Goal: Task Accomplishment & Management: Use online tool/utility

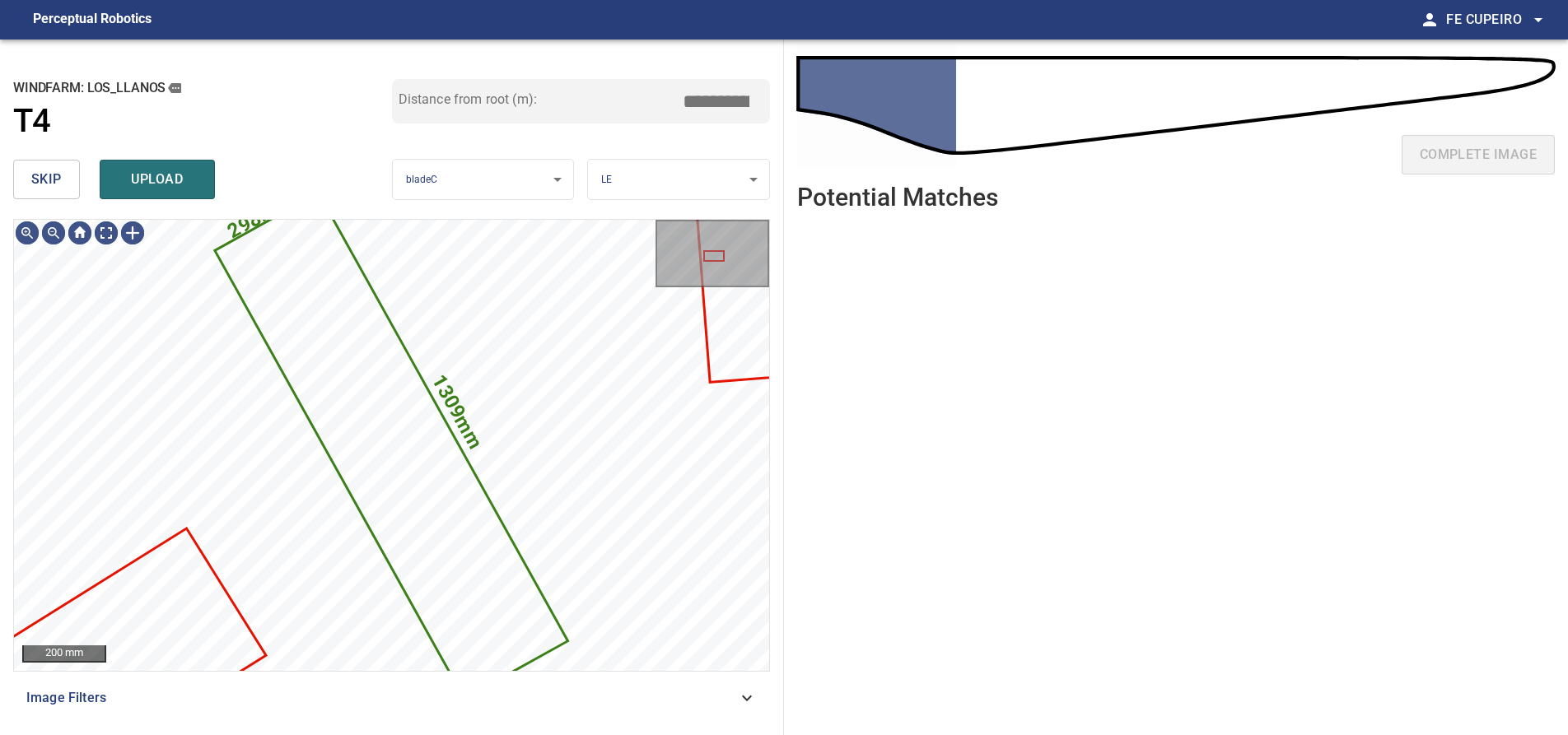
click at [62, 183] on button "skip" at bounding box center [46, 180] width 67 height 40
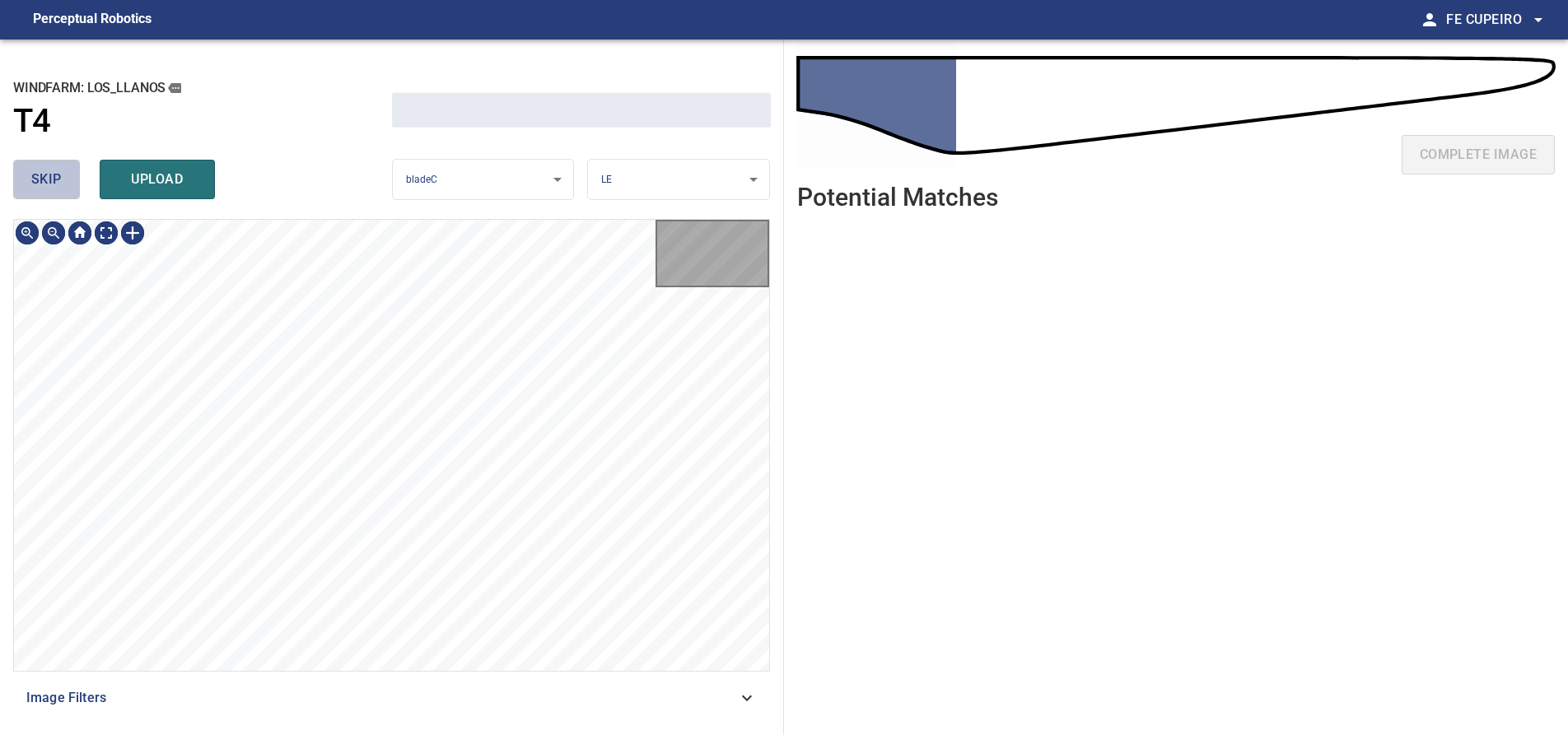
click at [62, 183] on button "skip" at bounding box center [46, 180] width 67 height 40
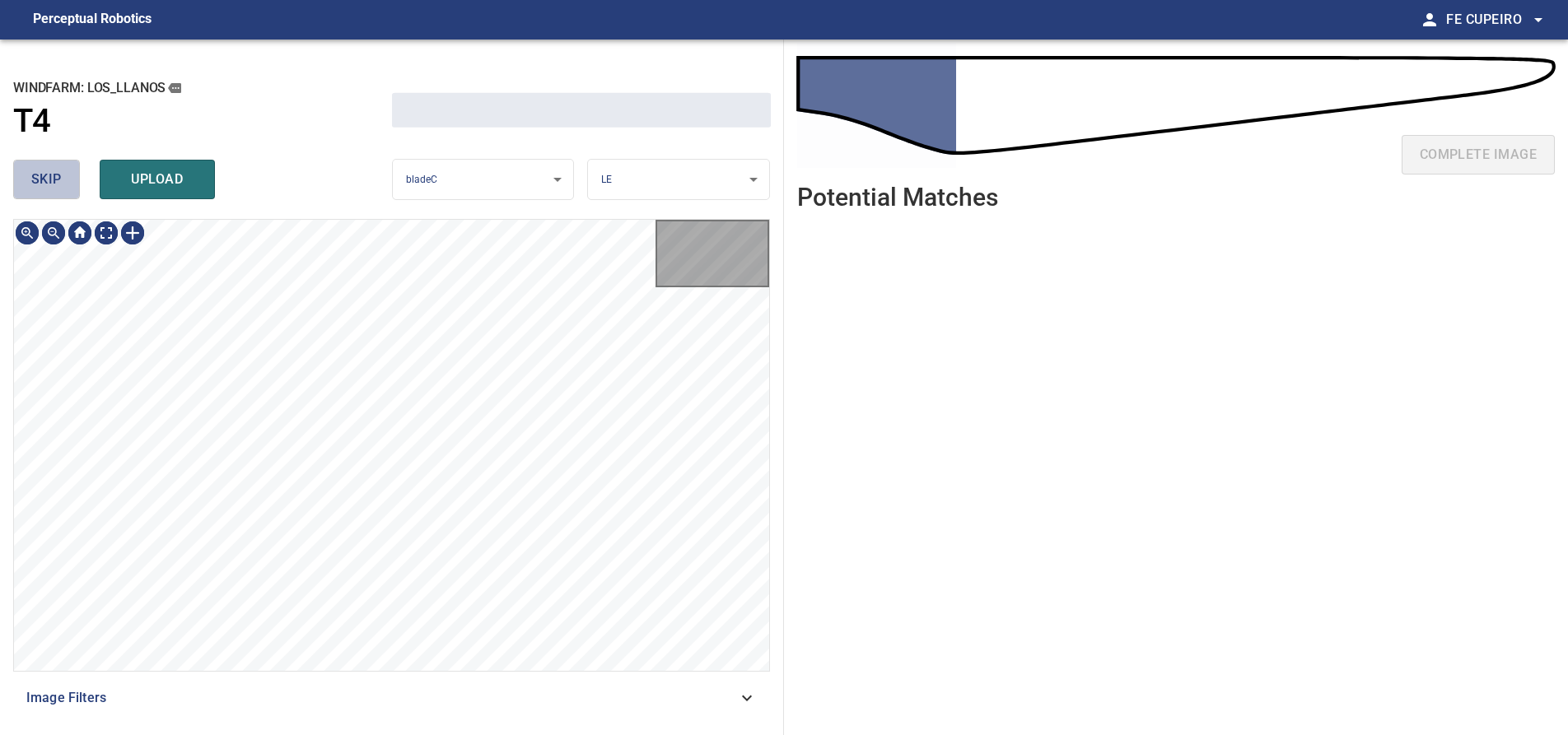
click at [61, 183] on div "skip upload" at bounding box center [202, 180] width 378 height 53
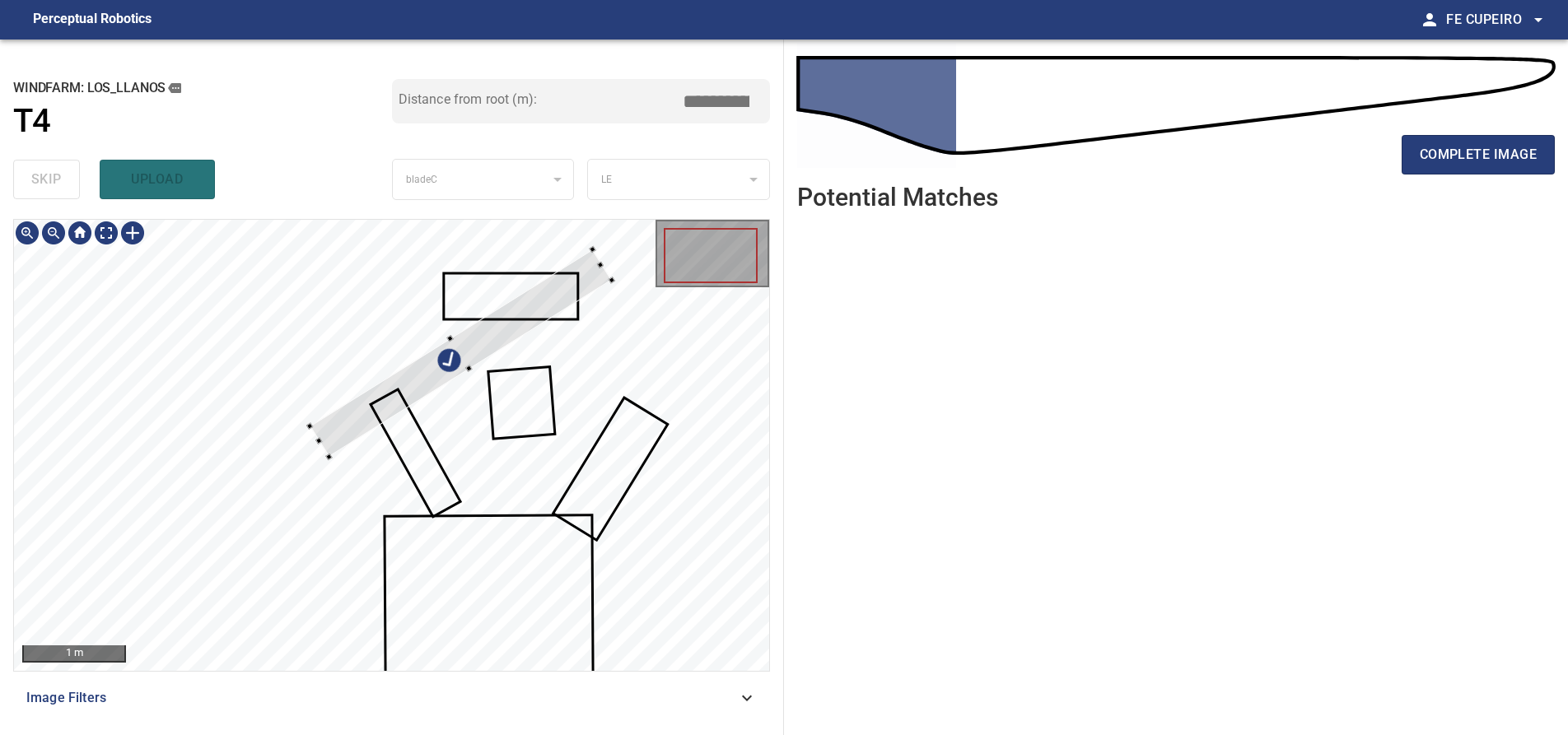
click at [568, 263] on div at bounding box center [392, 445] width 755 height 451
click at [352, 234] on div at bounding box center [392, 445] width 755 height 451
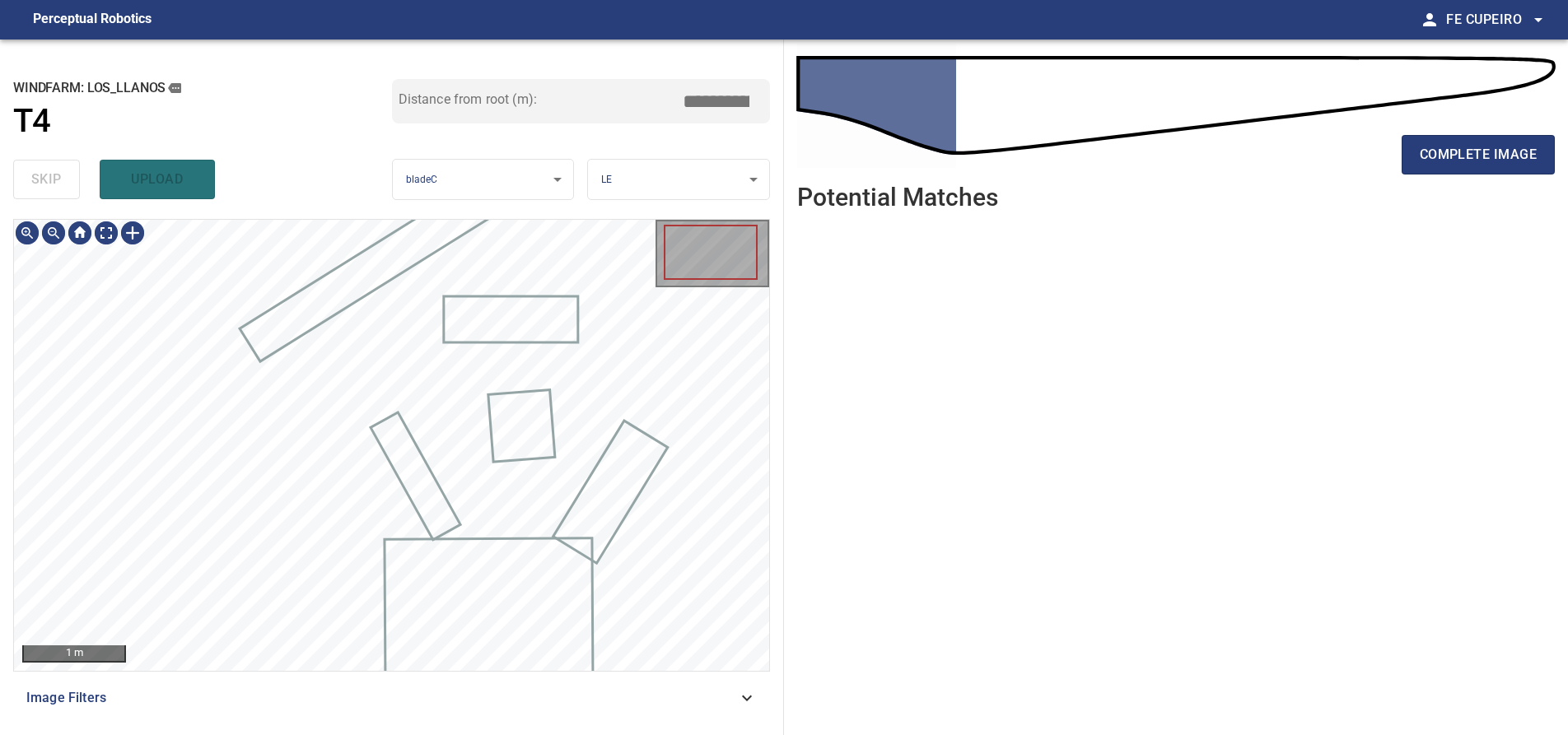
click at [286, 694] on span "Image Filters" at bounding box center [381, 697] width 711 height 20
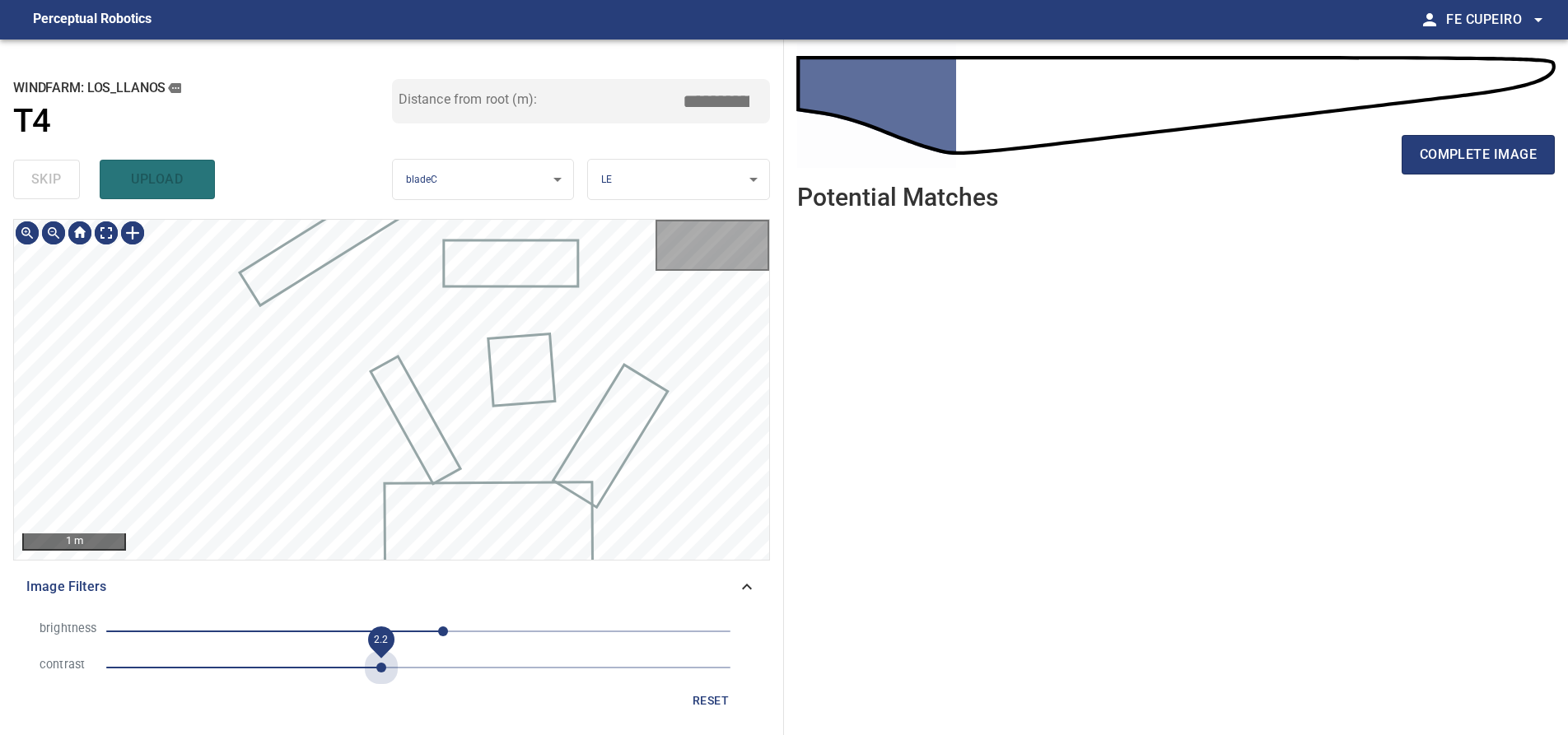
click at [376, 669] on span "2.2" at bounding box center [418, 667] width 624 height 23
click at [374, 630] on span "2.2" at bounding box center [380, 639] width 37 height 37
click at [362, 630] on span "-46" at bounding box center [418, 631] width 624 height 23
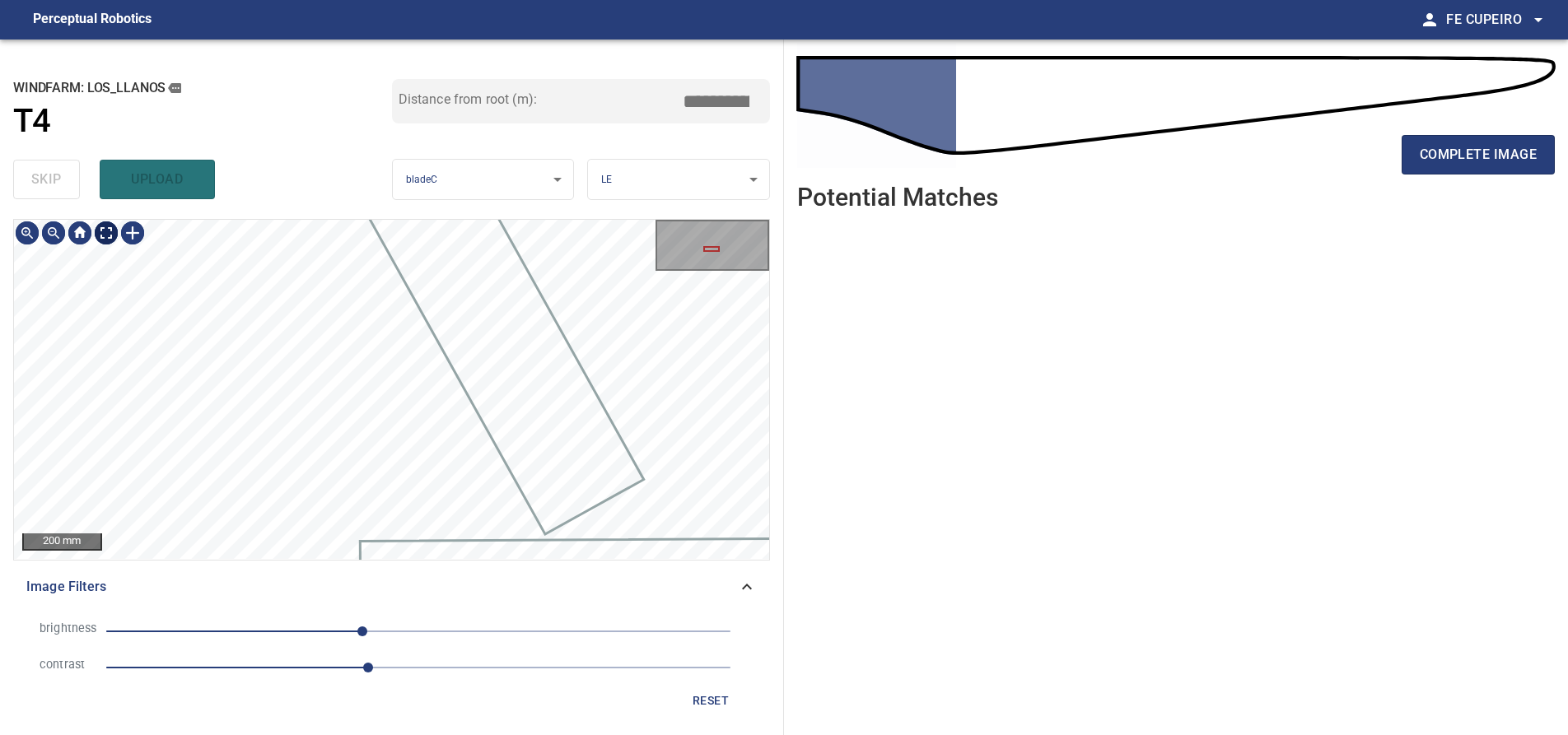
click at [101, 238] on body "**********" at bounding box center [784, 367] width 1568 height 735
